Goal: Information Seeking & Learning: Find specific fact

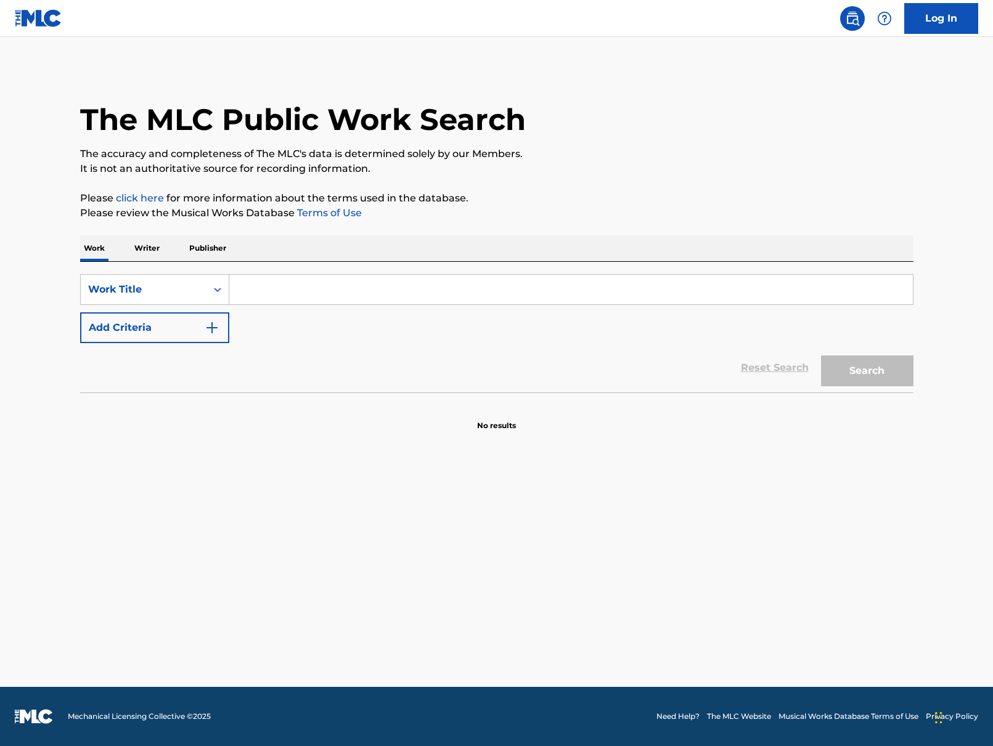
click at [309, 290] on input "Search Form" at bounding box center [570, 290] width 683 height 30
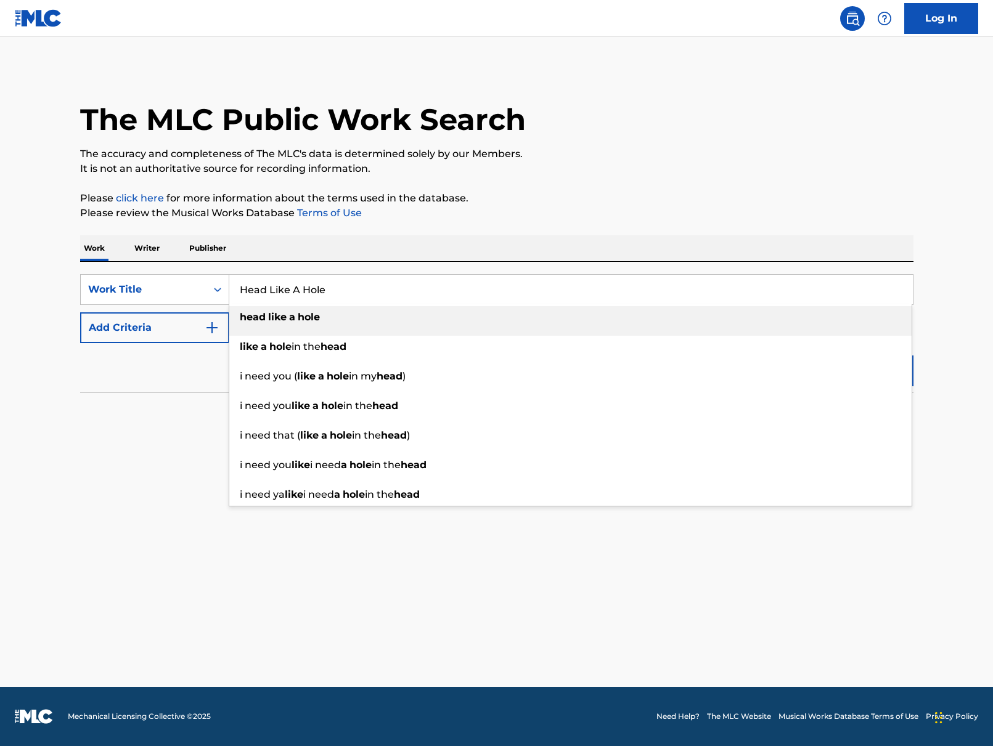
type input "Head Like A Hole"
click at [277, 319] on strong "like" at bounding box center [277, 317] width 18 height 12
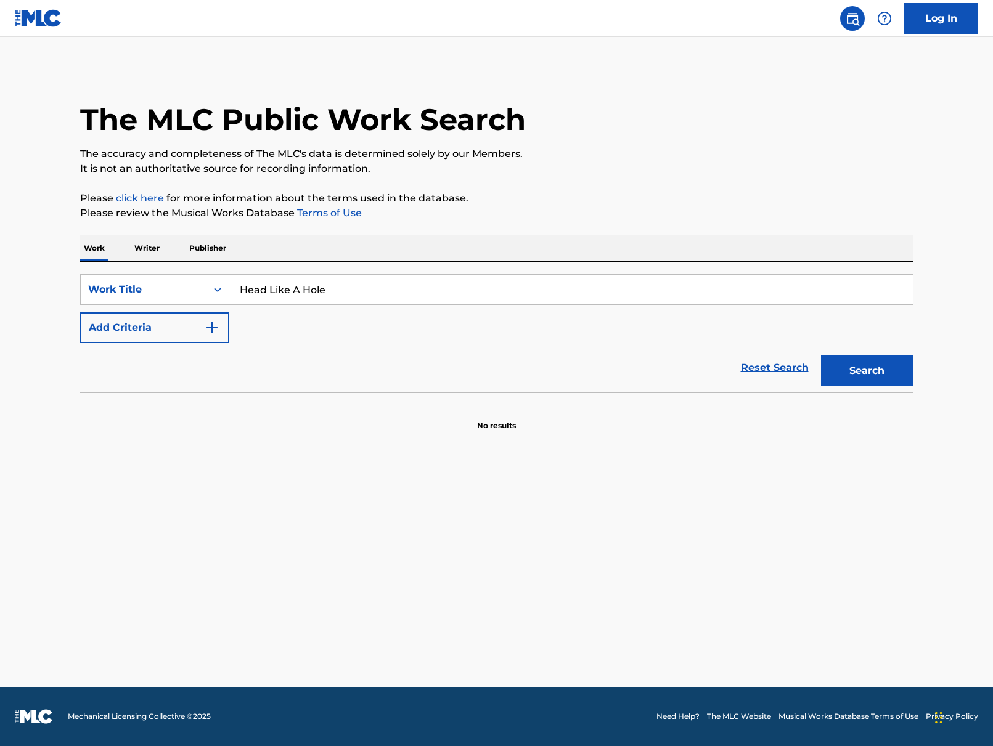
click at [848, 376] on button "Search" at bounding box center [867, 370] width 92 height 31
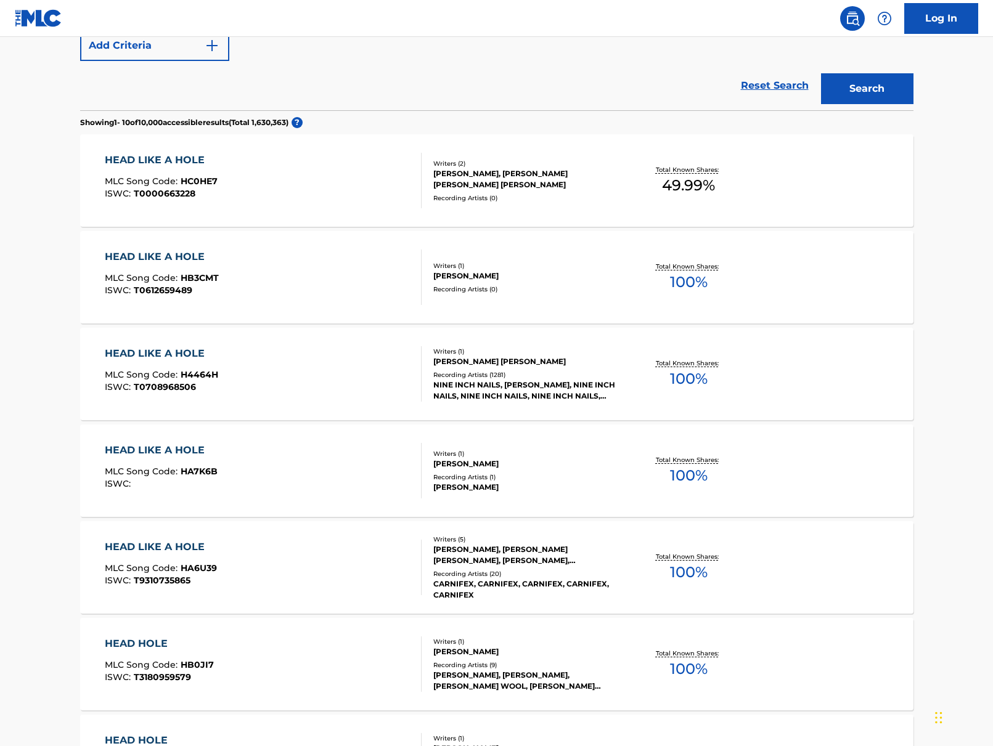
scroll to position [283, 0]
click at [161, 353] on div "HEAD LIKE A HOLE" at bounding box center [161, 353] width 113 height 15
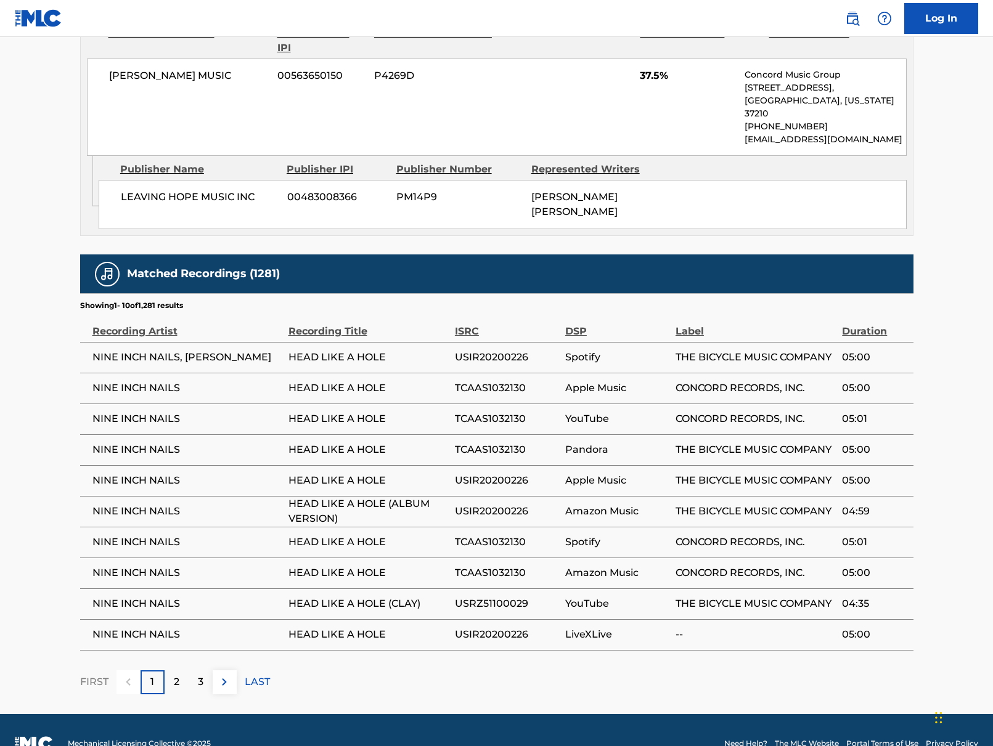
scroll to position [1039, 0]
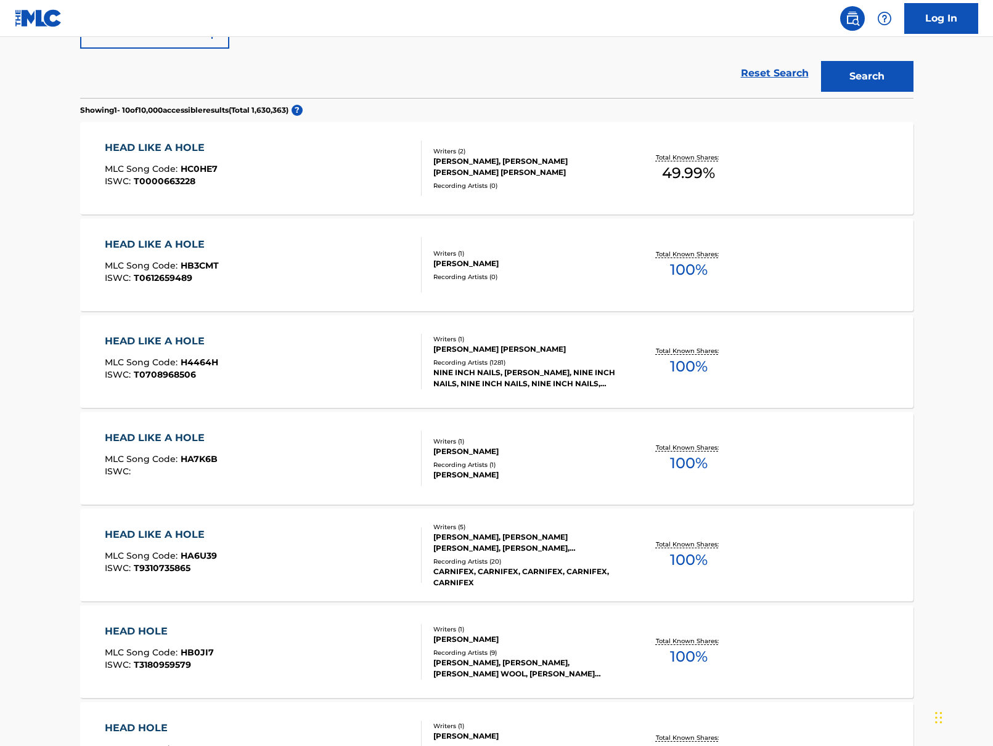
scroll to position [298, 0]
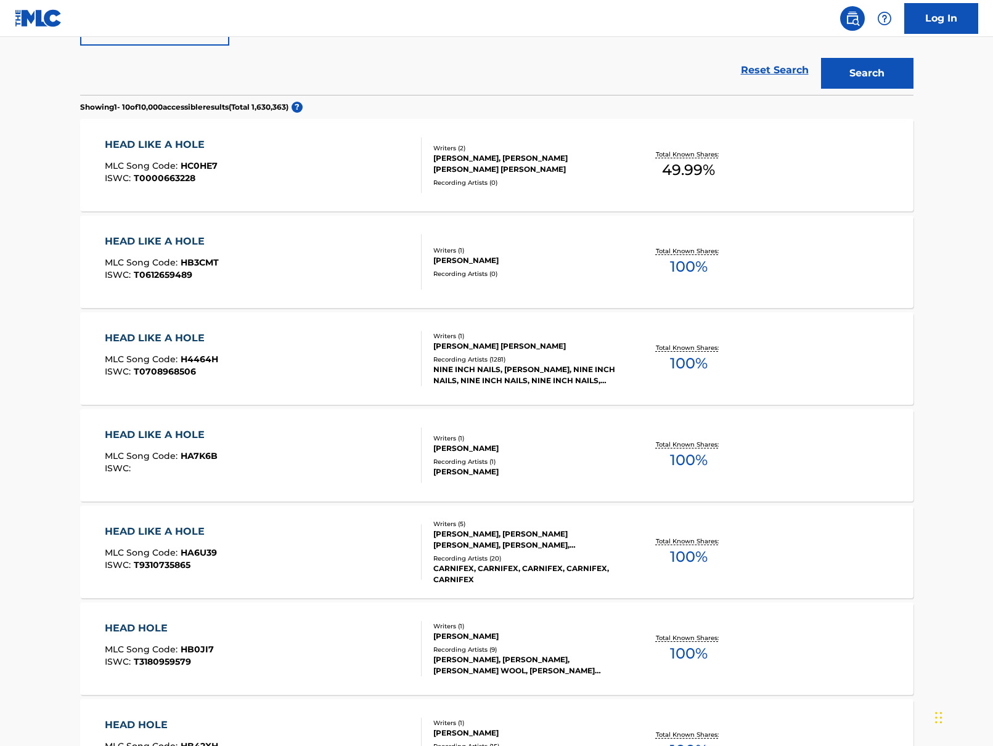
click at [158, 335] on div "HEAD LIKE A HOLE" at bounding box center [161, 338] width 113 height 15
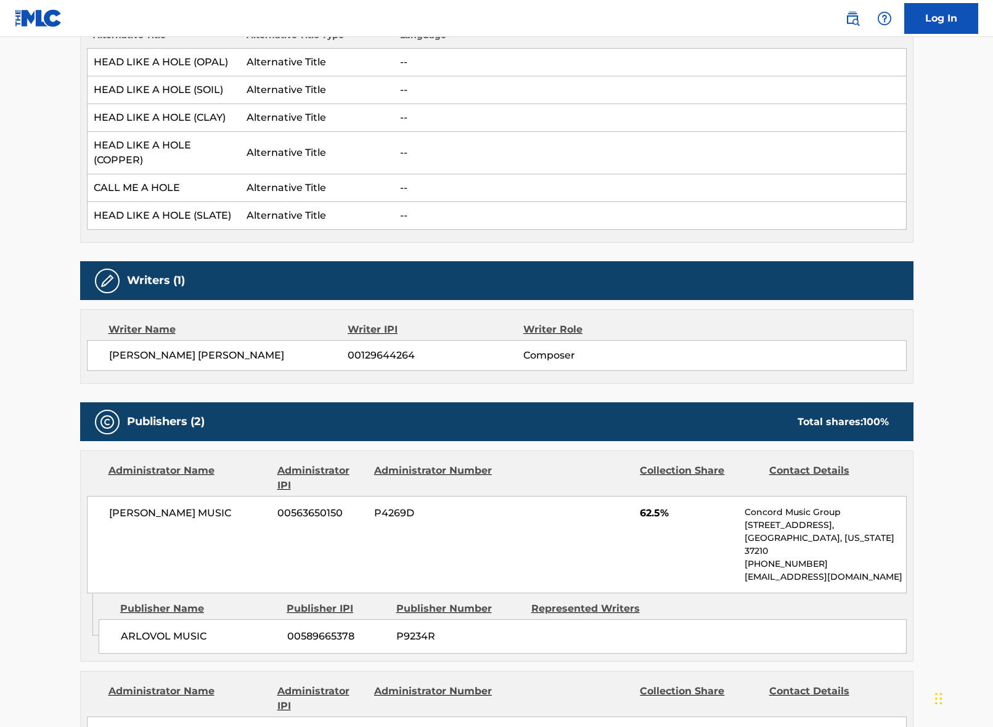
scroll to position [979, 0]
